Goal: Find contact information: Find contact information

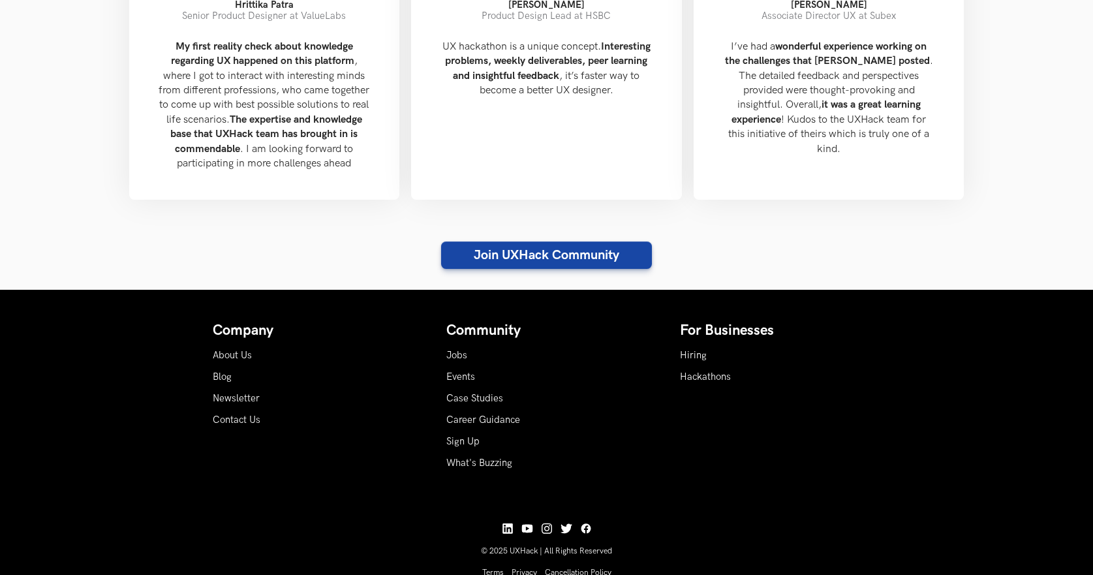
scroll to position [1429, 0]
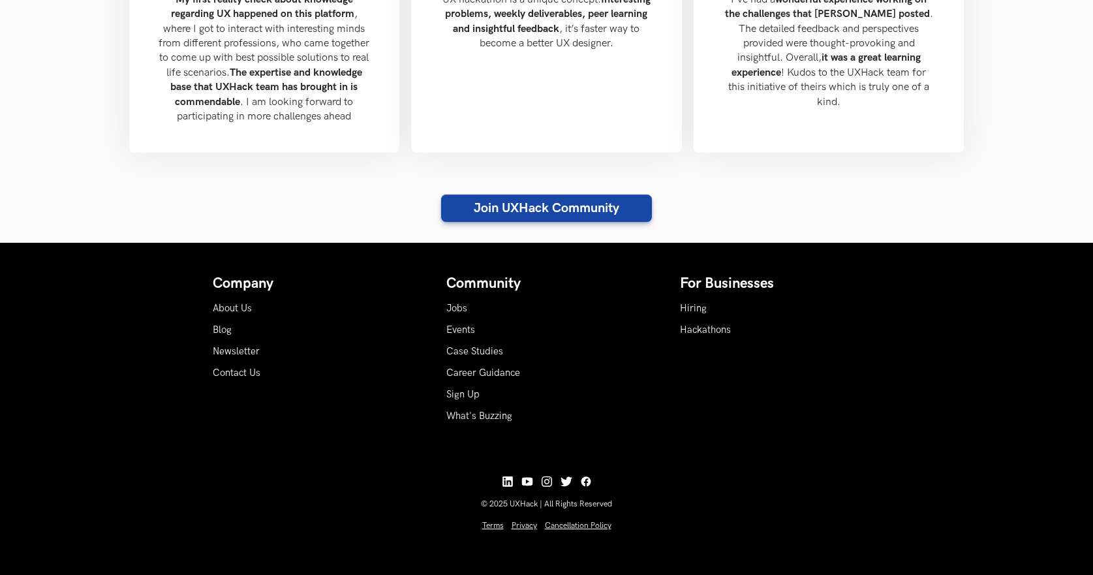
click at [336, 349] on div "Newsletter" at bounding box center [313, 351] width 201 height 14
click at [578, 349] on div "Case Studies" at bounding box center [547, 351] width 201 height 14
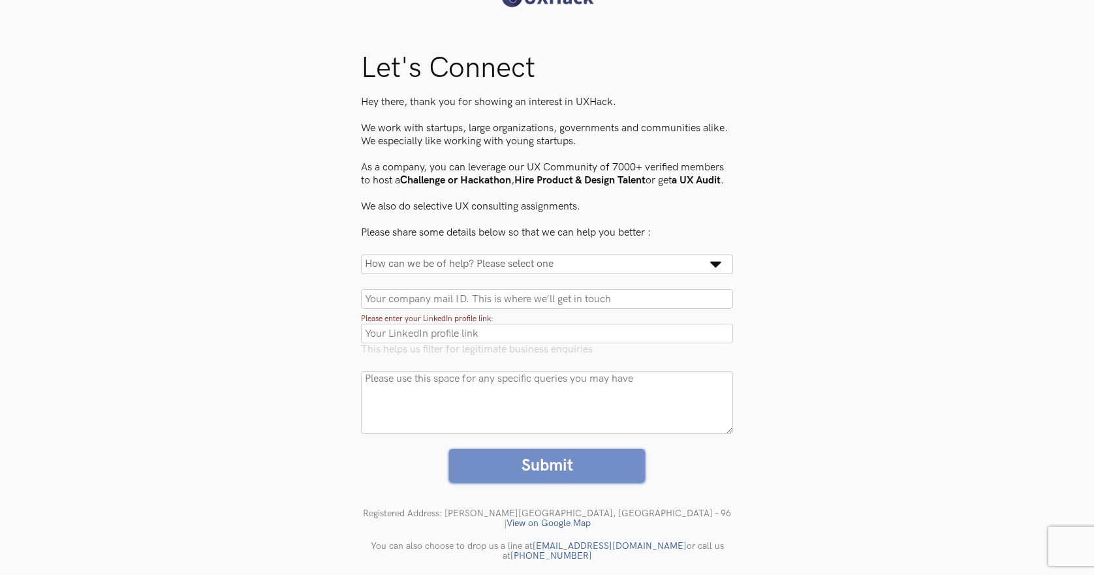
scroll to position [72, 0]
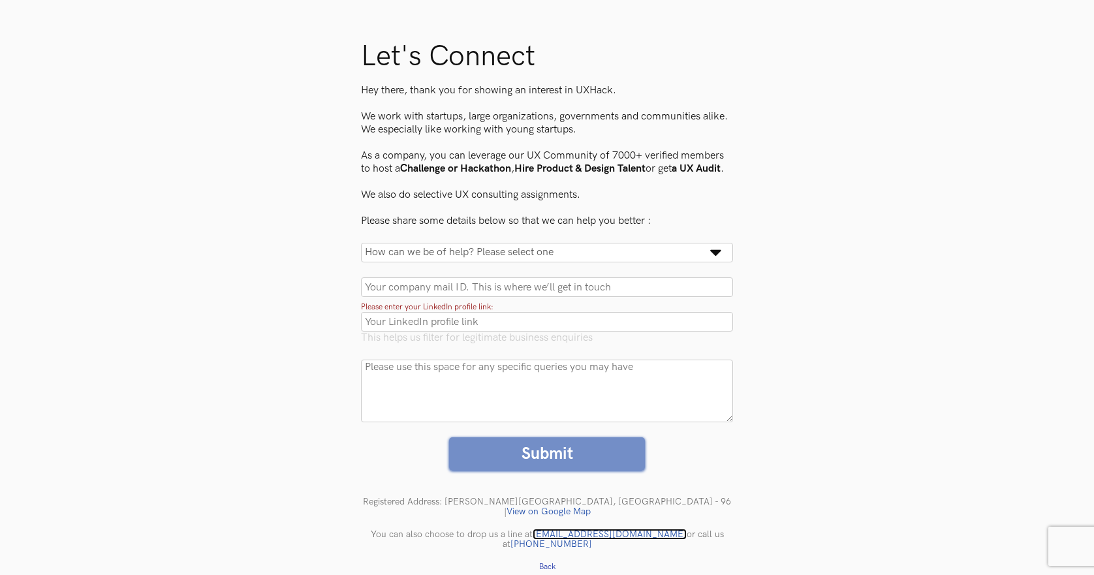
click at [608, 537] on link "[EMAIL_ADDRESS][DOMAIN_NAME]" at bounding box center [610, 534] width 154 height 11
drag, startPoint x: 609, startPoint y: 537, endPoint x: 530, endPoint y: 531, distance: 79.2
click at [530, 531] on div "You can also choose to drop us a line at [EMAIL_ADDRESS][DOMAIN_NAME] or call u…" at bounding box center [546, 539] width 411 height 85
copy link "[EMAIL_ADDRESS][DOMAIN_NAME]"
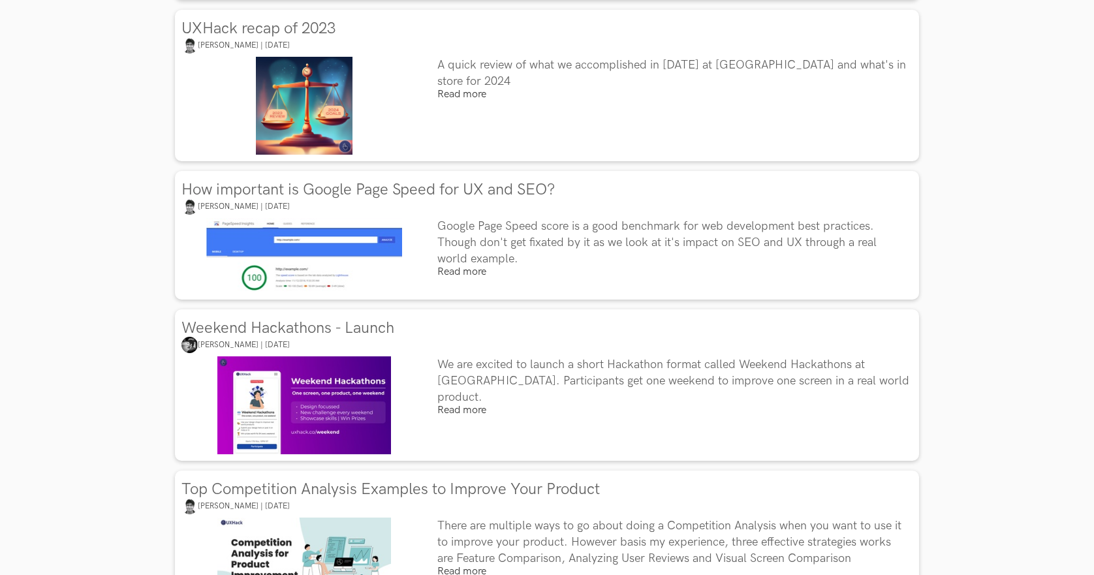
scroll to position [783, 0]
